Goal: Complete application form

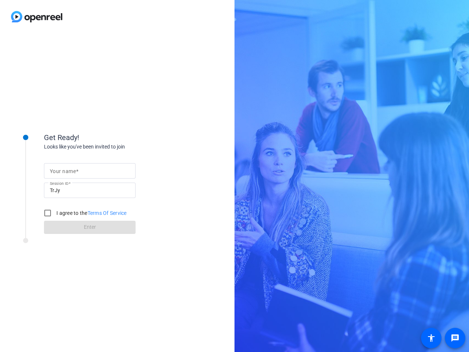
click at [90, 171] on input "Your name" at bounding box center [90, 170] width 80 height 9
click at [90, 190] on input "TrJy" at bounding box center [90, 190] width 80 height 9
click at [84, 213] on label "I agree to the Terms Of Service" at bounding box center [91, 212] width 72 height 7
click at [55, 213] on input "I agree to the Terms Of Service" at bounding box center [47, 213] width 15 height 15
click at [48, 213] on input "I agree to the Terms Of Service" at bounding box center [47, 213] width 15 height 15
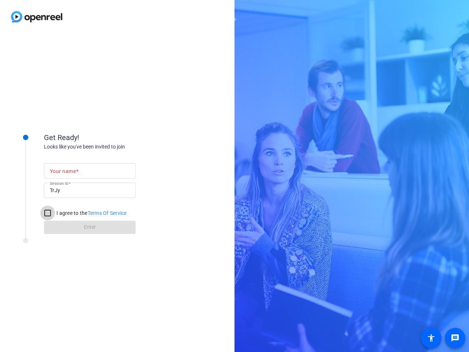
checkbox input "false"
click at [455, 338] on mat-icon "message" at bounding box center [455, 337] width 9 height 9
click at [431, 338] on mat-icon "accessibility" at bounding box center [431, 337] width 9 height 9
